Goal: Transaction & Acquisition: Purchase product/service

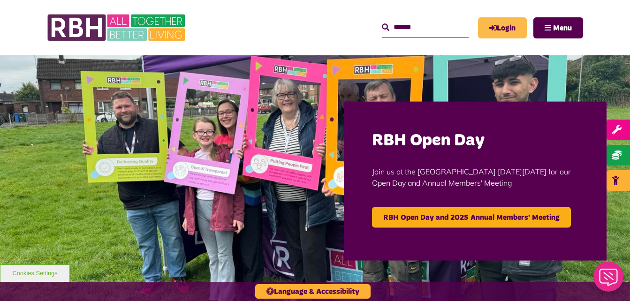
click at [448, 23] on link "Login" at bounding box center [502, 27] width 49 height 21
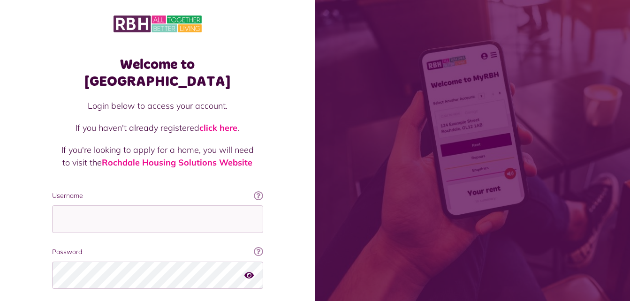
scroll to position [59, 0]
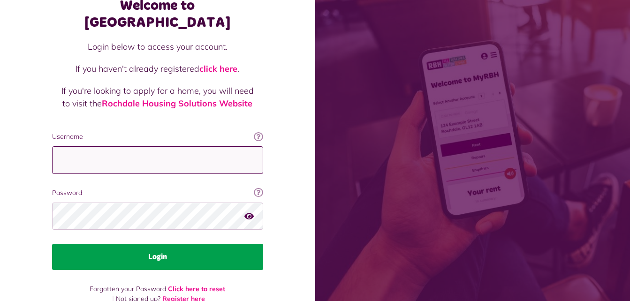
type input "**********"
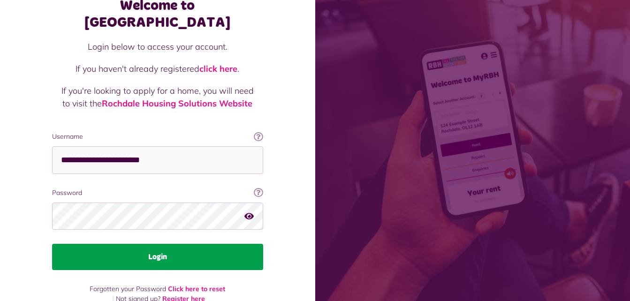
click at [184, 244] on button "Login" at bounding box center [157, 257] width 211 height 26
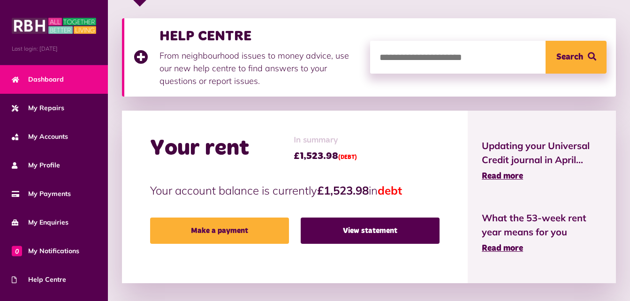
scroll to position [189, 0]
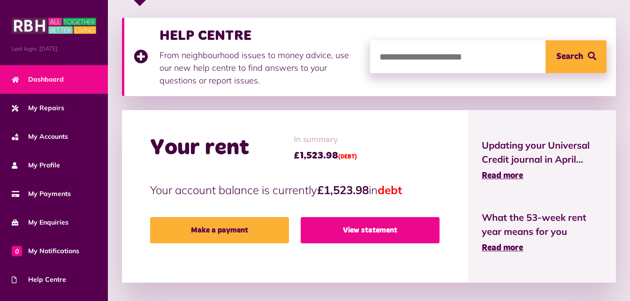
click at [352, 227] on link "View statement" at bounding box center [370, 230] width 139 height 26
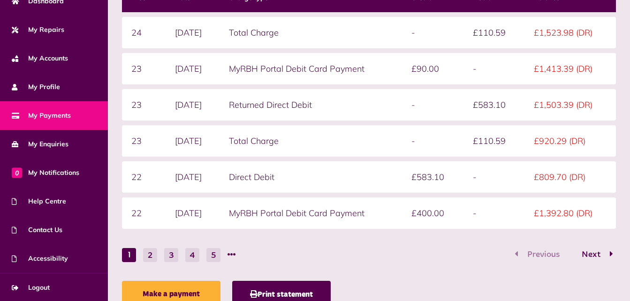
scroll to position [277, 0]
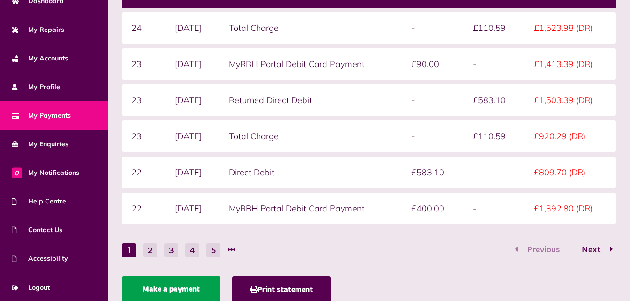
click at [171, 287] on link "Make a payment" at bounding box center [171, 289] width 99 height 26
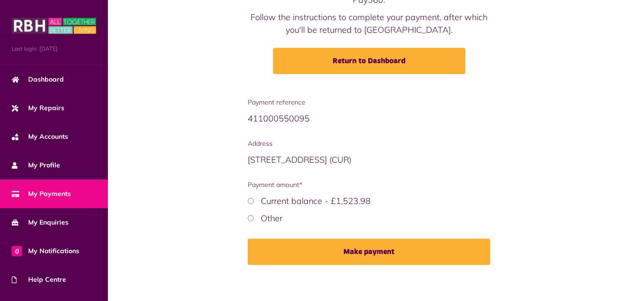
scroll to position [113, 0]
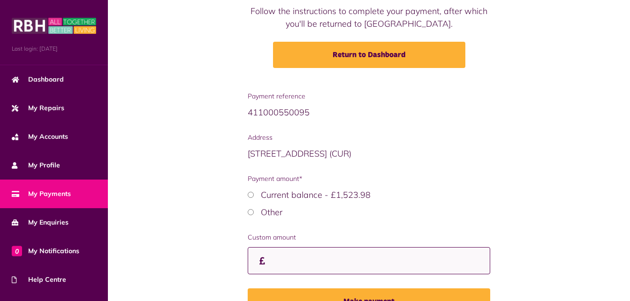
click at [334, 262] on input "Custom amount" at bounding box center [369, 261] width 243 height 28
click at [345, 255] on input "Custom amount" at bounding box center [369, 261] width 243 height 28
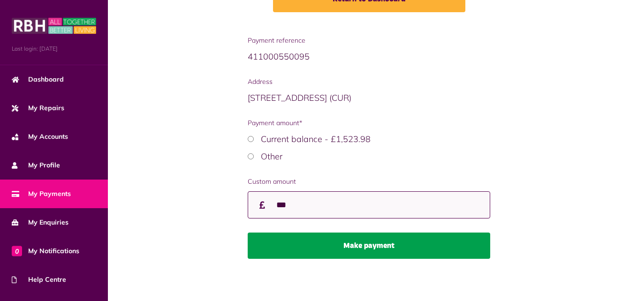
type input "***"
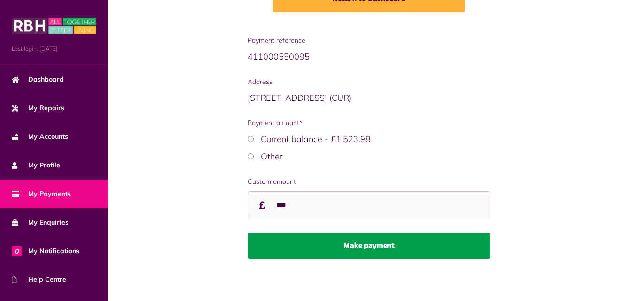
click at [363, 247] on button "Make payment" at bounding box center [369, 246] width 243 height 26
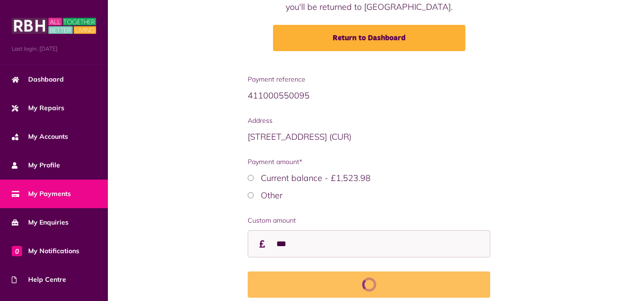
scroll to position [129, 0]
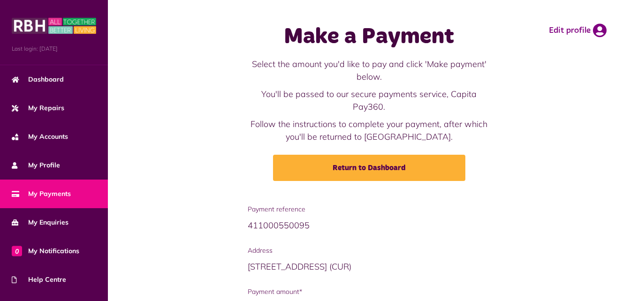
scroll to position [113, 0]
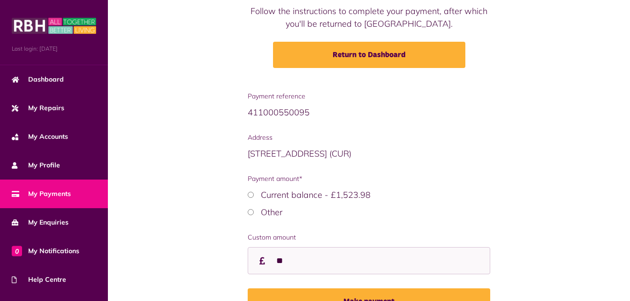
type input "*"
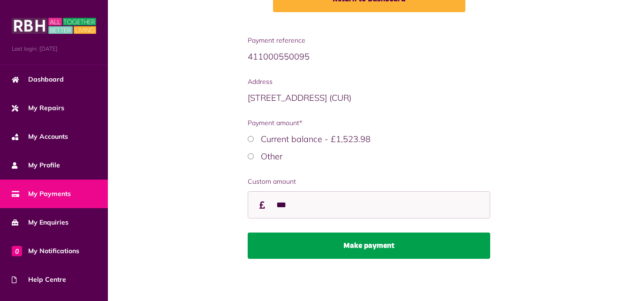
type input "***"
click at [352, 247] on button "Make payment" at bounding box center [369, 246] width 243 height 26
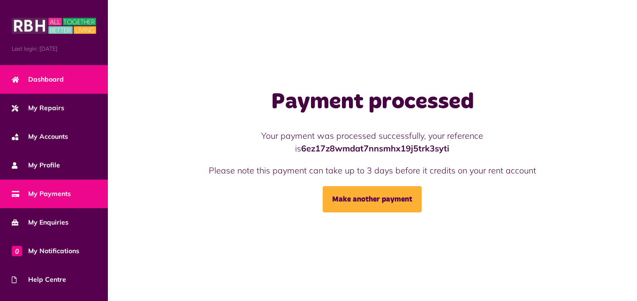
drag, startPoint x: 54, startPoint y: 82, endPoint x: 47, endPoint y: 81, distance: 7.6
click at [47, 81] on span "Dashboard" at bounding box center [38, 80] width 52 height 10
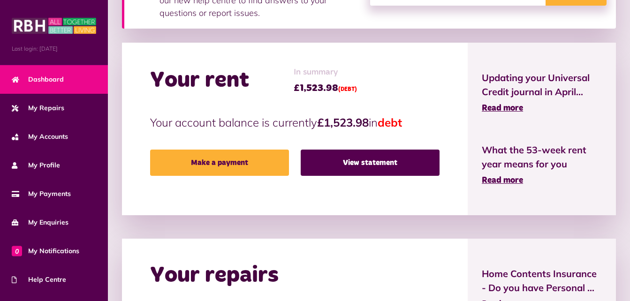
scroll to position [255, 0]
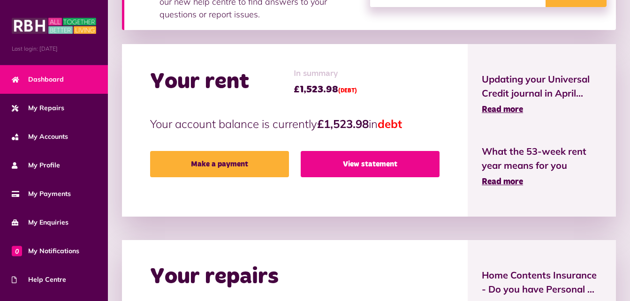
click at [353, 164] on link "View statement" at bounding box center [370, 164] width 139 height 26
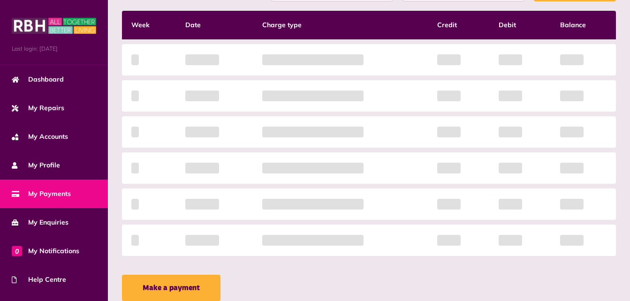
scroll to position [236, 0]
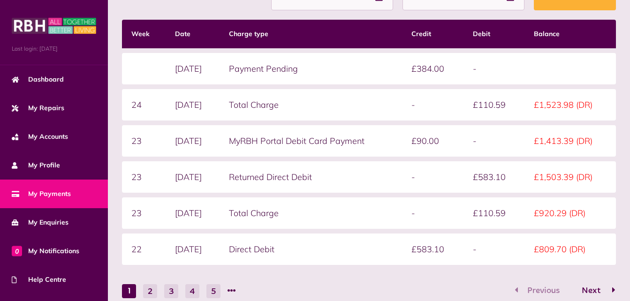
click at [593, 291] on span "Next" at bounding box center [591, 291] width 33 height 8
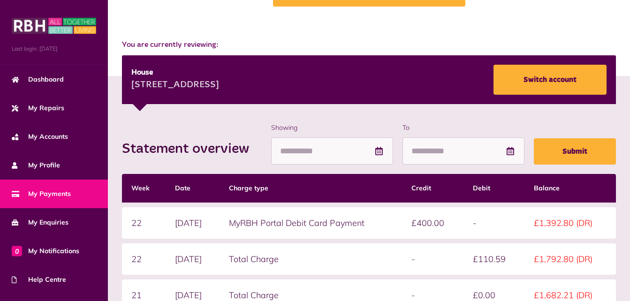
scroll to position [76, 0]
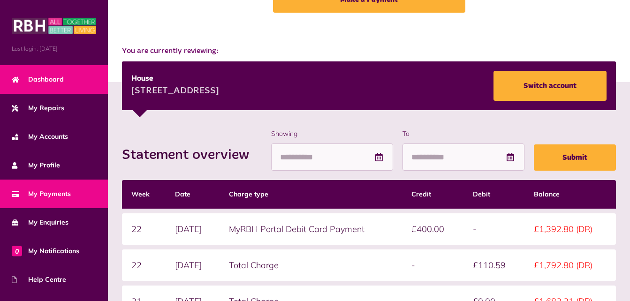
click at [68, 83] on link "Dashboard" at bounding box center [54, 79] width 108 height 29
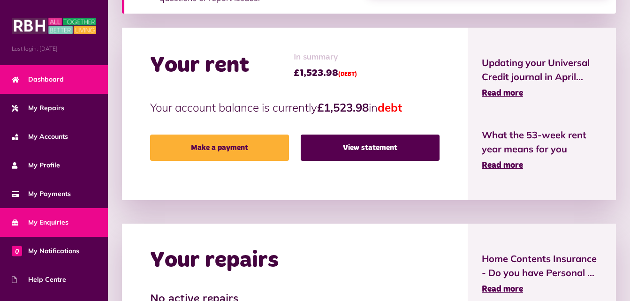
scroll to position [78, 0]
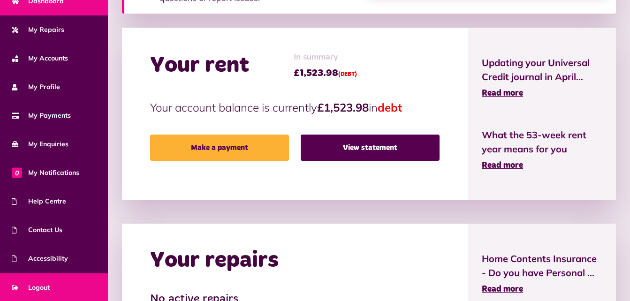
click at [49, 283] on span "Logout" at bounding box center [31, 288] width 38 height 10
